Goal: Task Accomplishment & Management: Manage account settings

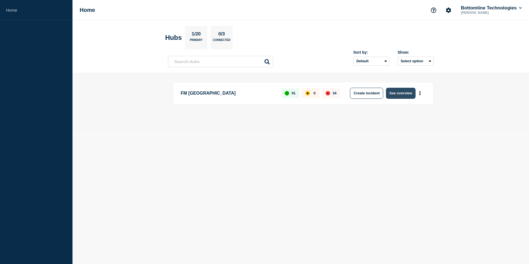
click at [398, 95] on button "See overview" at bounding box center [400, 93] width 29 height 11
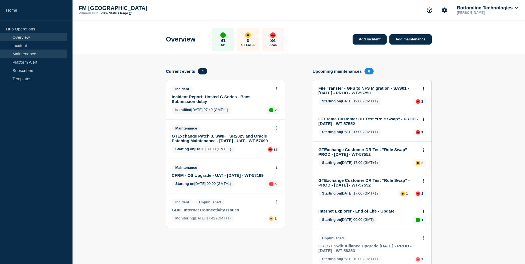
click at [30, 52] on link "Maintenance" at bounding box center [33, 54] width 67 height 8
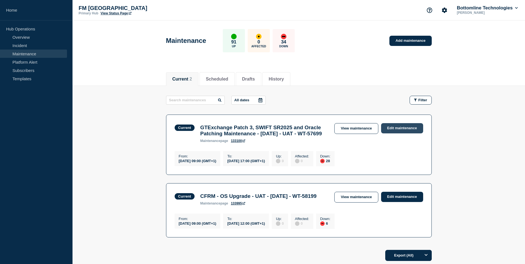
click at [399, 128] on link "Edit maintenance" at bounding box center [402, 128] width 42 height 10
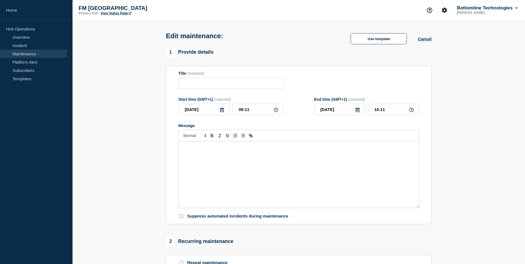
type input "GTExchange Patch 3, SWIFT SR2025 and Oracle Patching Maintenance - [DATE] - UAT…"
type input "09:00"
type input "17:00"
checkbox input "false"
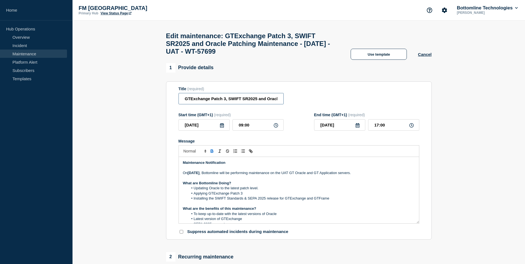
click at [183, 102] on input "GTExchange Patch 3, SWIFT SR2025 and Oracle Patching Maintenance - [DATE] - UAT…" at bounding box center [230, 98] width 105 height 11
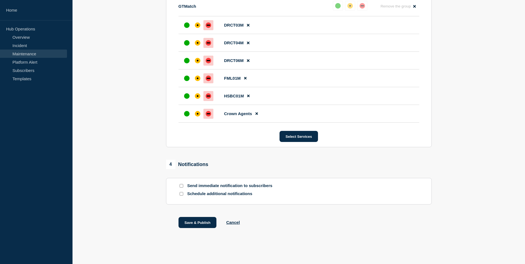
scroll to position [764, 0]
type input "[STARTED] GTExchange Patch 3, SWIFT SR2025 and Oracle Patching Maintenance - [D…"
click at [191, 223] on button "Save & Publish" at bounding box center [197, 222] width 38 height 11
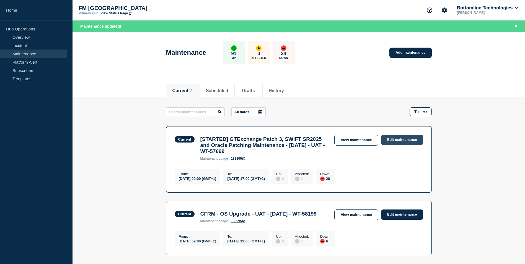
click at [397, 142] on link "Edit maintenance" at bounding box center [402, 140] width 42 height 10
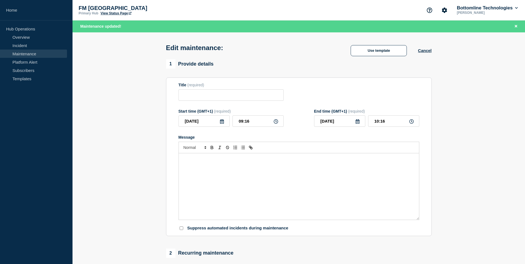
type input "[STARTED] GTExchange Patch 3, SWIFT SR2025 and Oracle Patching Maintenance - [D…"
type input "09:00"
type input "17:00"
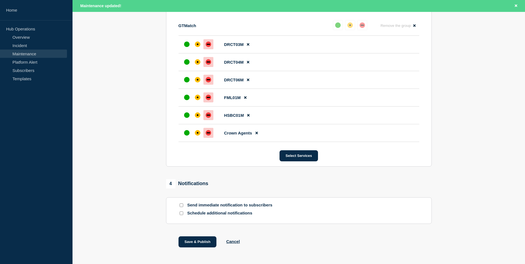
scroll to position [776, 0]
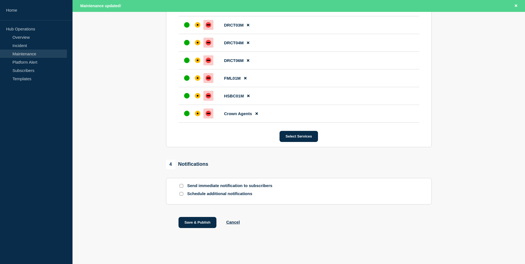
click at [181, 187] on input "Send immediate notification to subscribers" at bounding box center [182, 186] width 4 height 4
checkbox input "true"
click at [204, 221] on button "Save & Publish" at bounding box center [197, 222] width 38 height 11
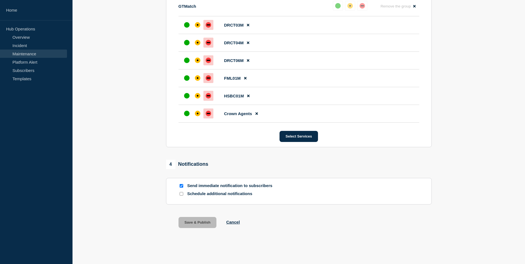
scroll to position [764, 0]
